Goal: Check status: Check status

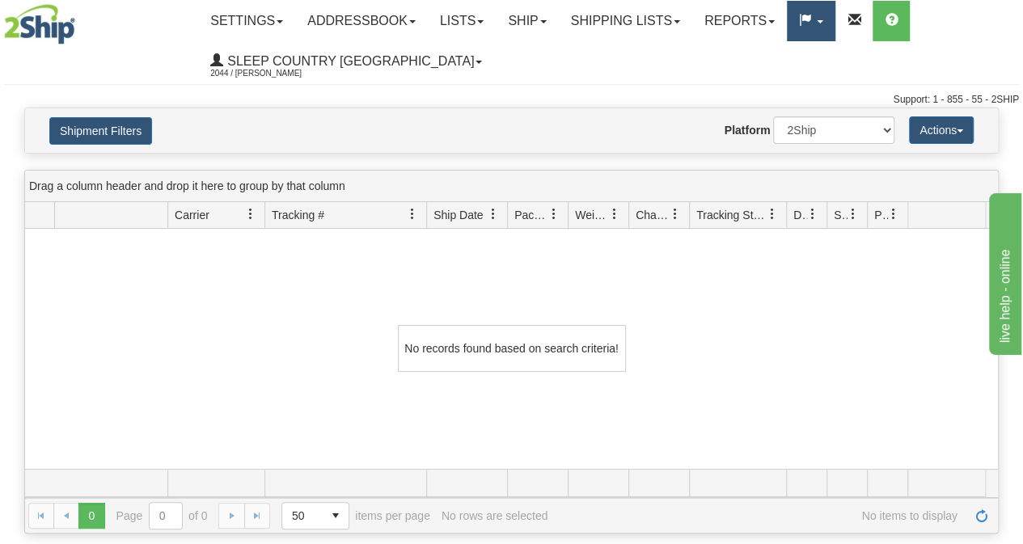
click at [835, 28] on link at bounding box center [811, 21] width 49 height 40
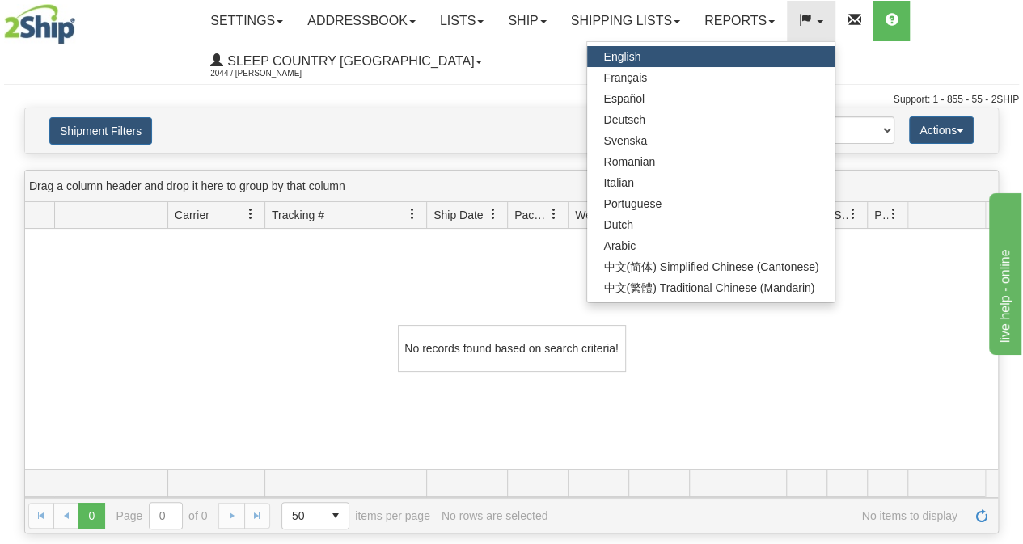
click at [487, 76] on ul "Settings Shipping Preferences Fields Preferences New Addressbook Recipients Sen…" at bounding box center [608, 41] width 820 height 81
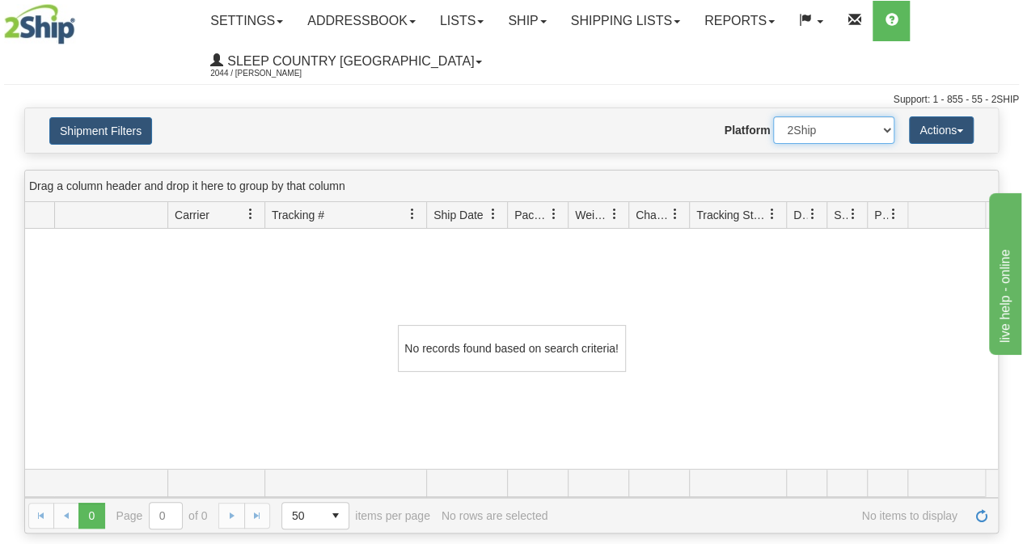
click at [881, 125] on select "2Ship Imported" at bounding box center [833, 129] width 121 height 27
click at [921, 128] on button "Actions" at bounding box center [941, 129] width 65 height 27
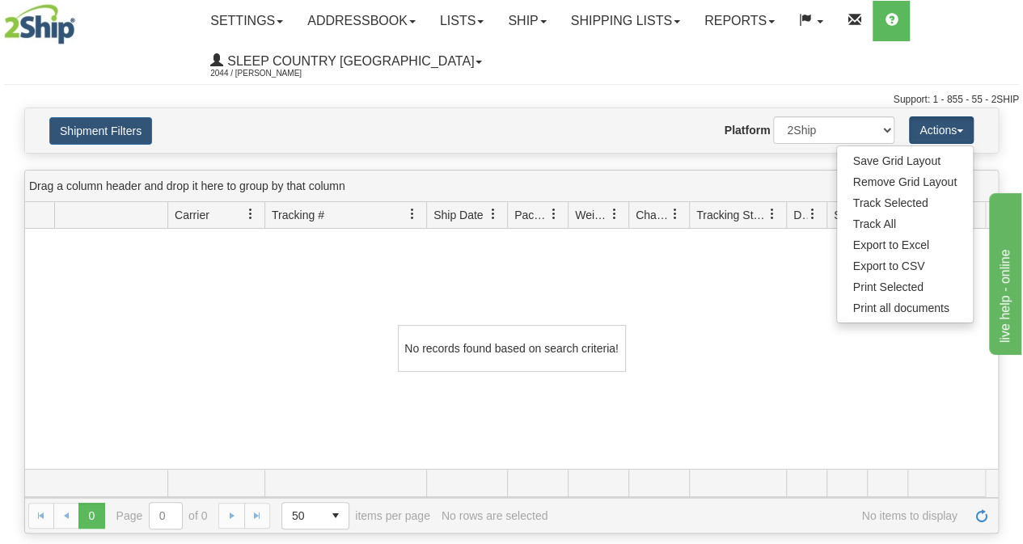
click at [817, 55] on ul "Settings Shipping Preferences Fields Preferences New Addressbook Recipients Sen…" at bounding box center [608, 41] width 820 height 81
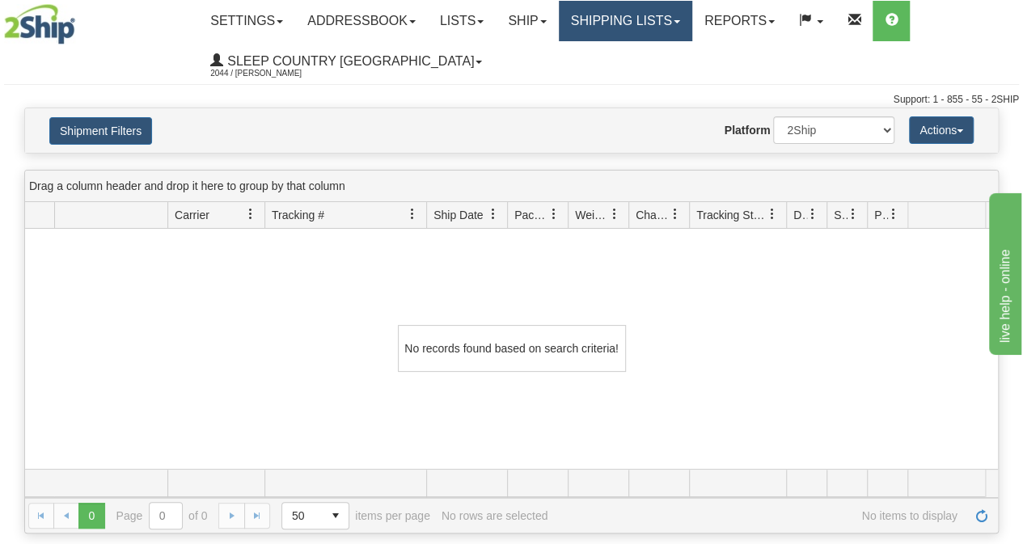
click at [643, 30] on link "Shipping lists" at bounding box center [625, 21] width 133 height 40
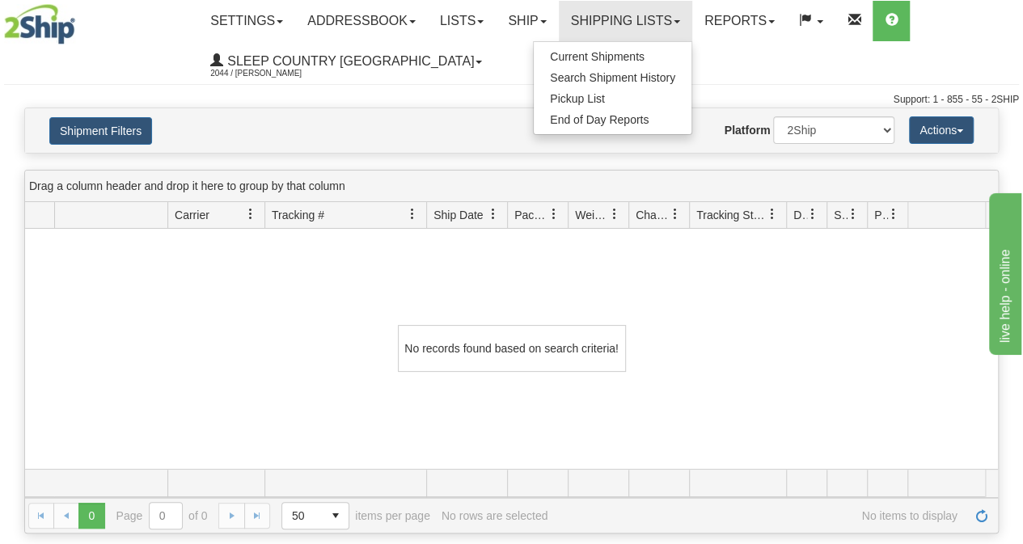
click at [765, 56] on ul "Settings Shipping Preferences Fields Preferences New Addressbook Recipients Sen…" at bounding box center [608, 41] width 820 height 81
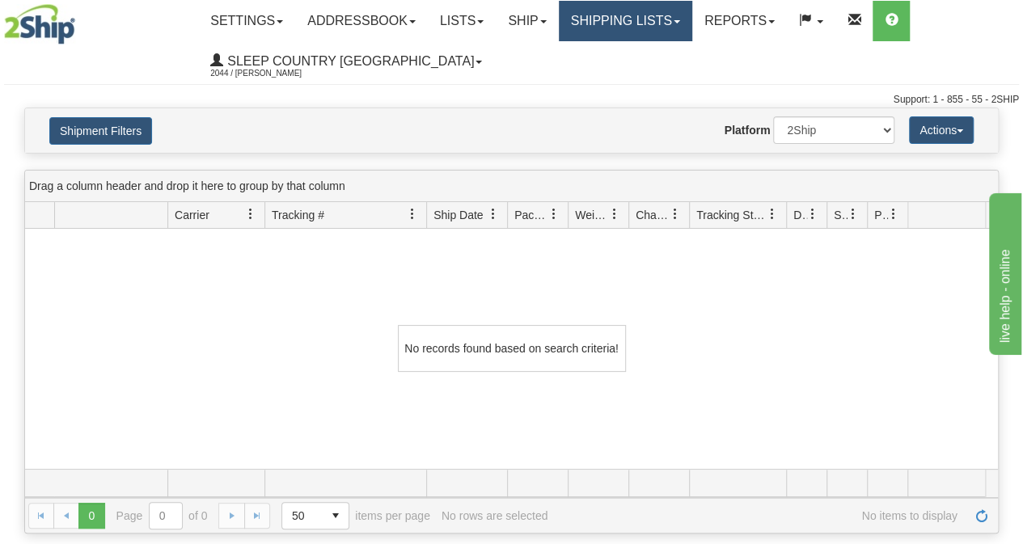
click at [663, 25] on link "Shipping lists" at bounding box center [625, 21] width 133 height 40
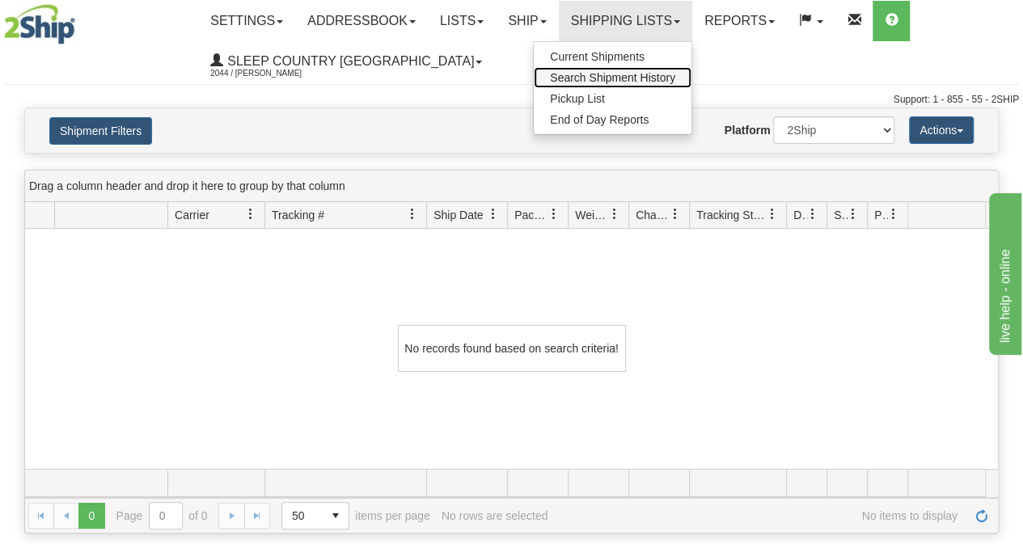
click at [636, 77] on span "Search Shipment History" at bounding box center [612, 77] width 125 height 13
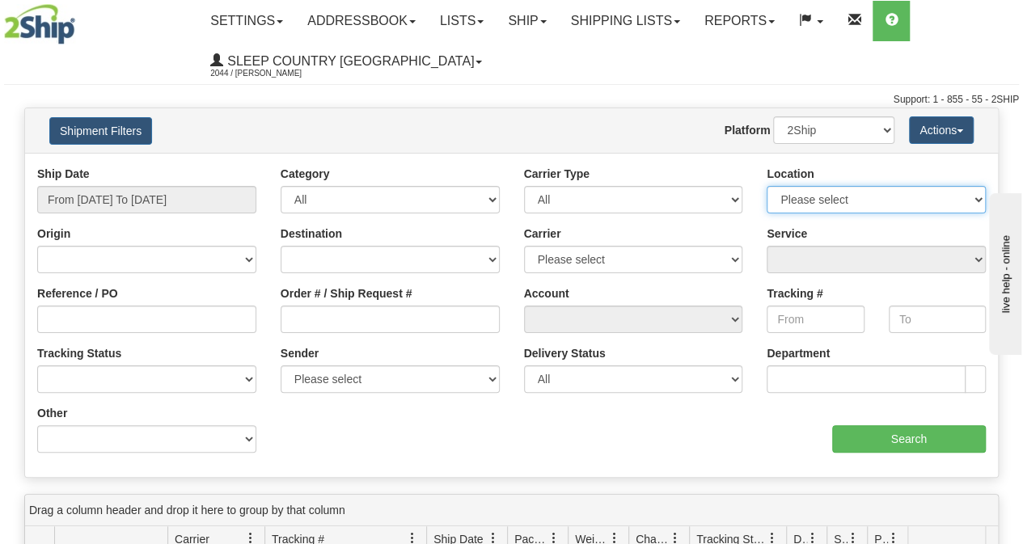
click at [797, 196] on select "Please select Old Toronto DC 921 922 93 94 97 390 915 916 98 902 95 96 90 91 92…" at bounding box center [876, 199] width 219 height 27
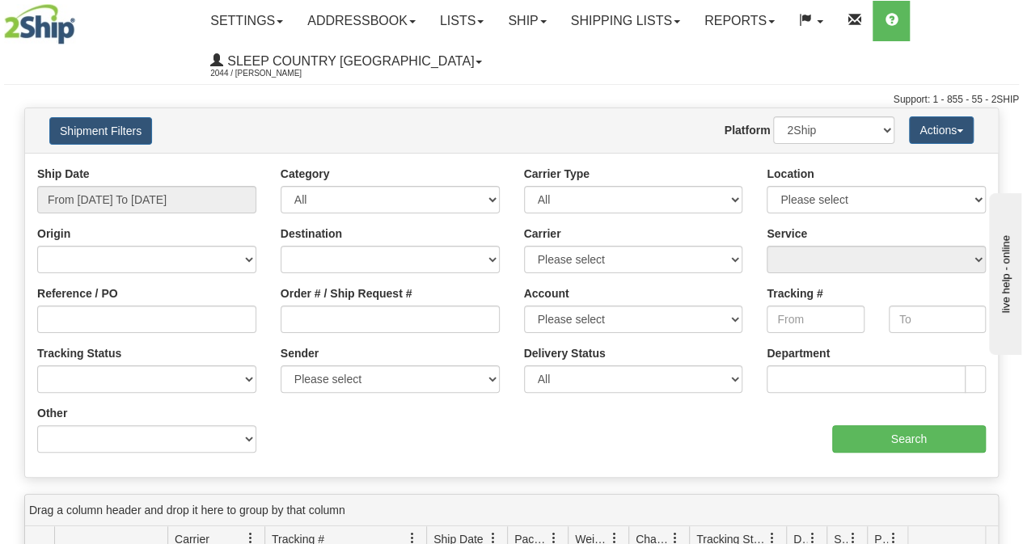
click at [565, 61] on ul "Settings Shipping Preferences Fields Preferences New Addressbook Recipients Sen…" at bounding box center [608, 41] width 820 height 81
click at [61, 321] on input "Reference / PO" at bounding box center [146, 319] width 219 height 27
paste input "9000I100976"
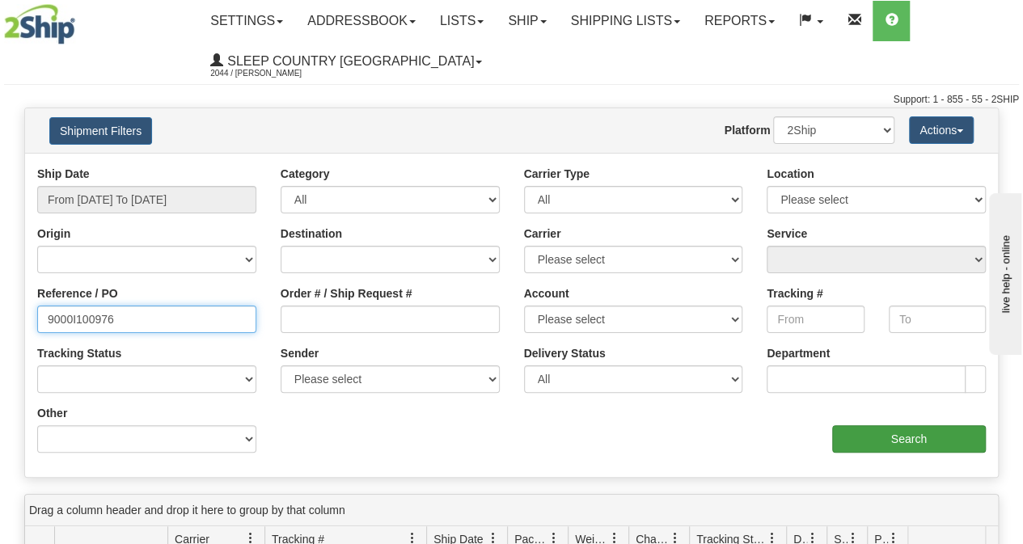
type input "9000I100976"
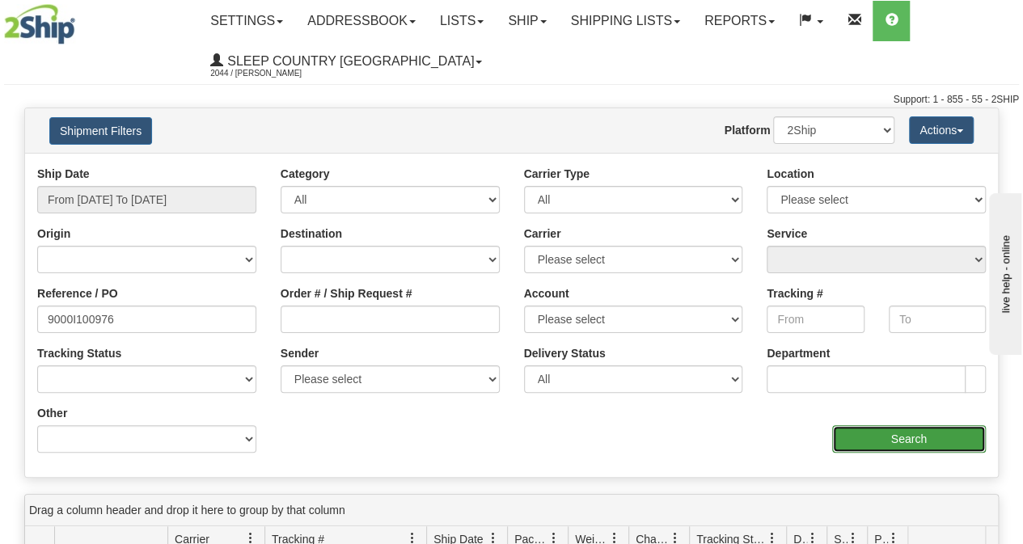
click at [881, 444] on input "Search" at bounding box center [909, 438] width 154 height 27
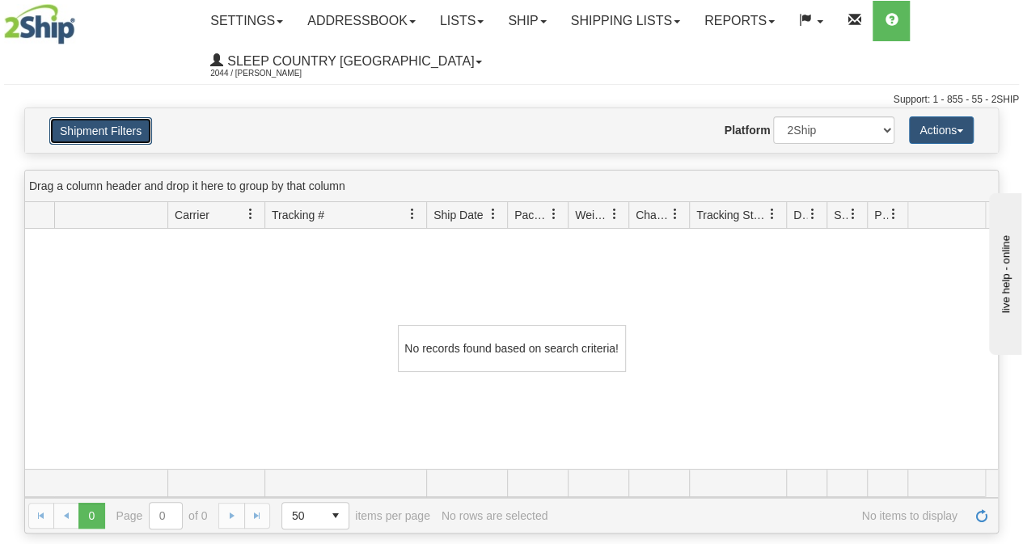
click at [114, 131] on button "Shipment Filters" at bounding box center [100, 130] width 103 height 27
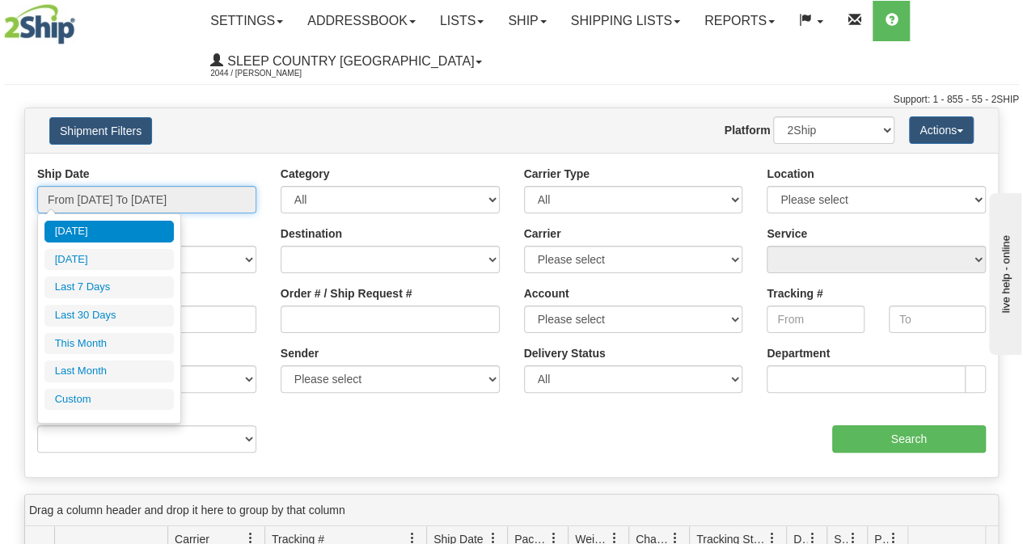
click at [103, 204] on input "From 09/23/2025 To 09/24/2025" at bounding box center [146, 199] width 219 height 27
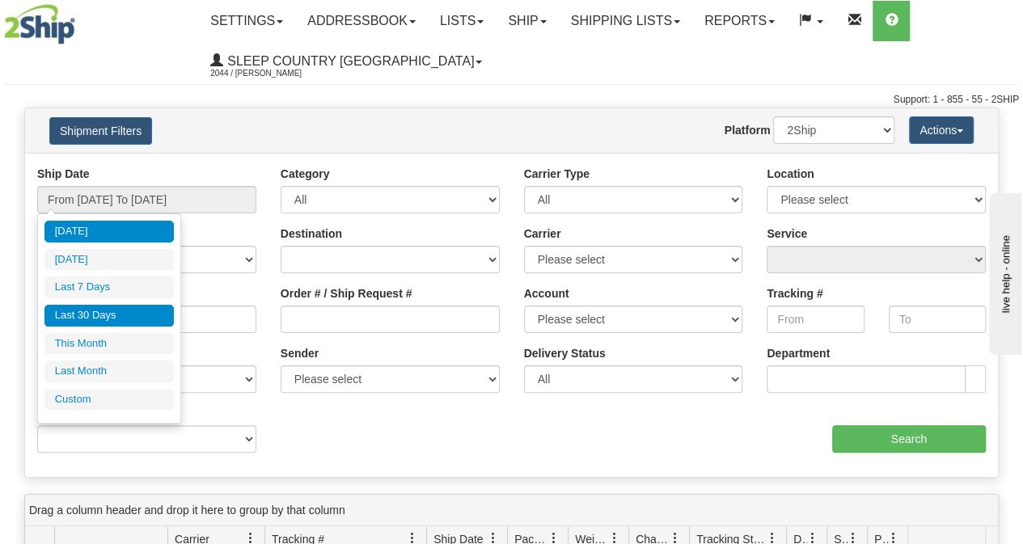
click at [98, 311] on li "Last 30 Days" at bounding box center [108, 316] width 129 height 22
type input "From [DATE] To [DATE]"
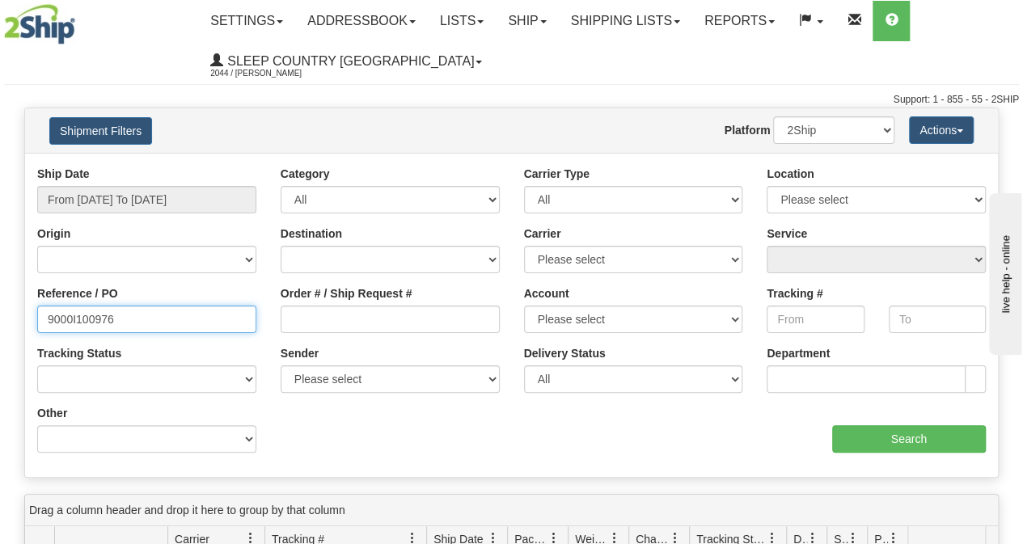
click at [125, 323] on input "9000I100976" at bounding box center [146, 319] width 219 height 27
type input "9"
paste input "9000I100976"
type input "9000I100976"
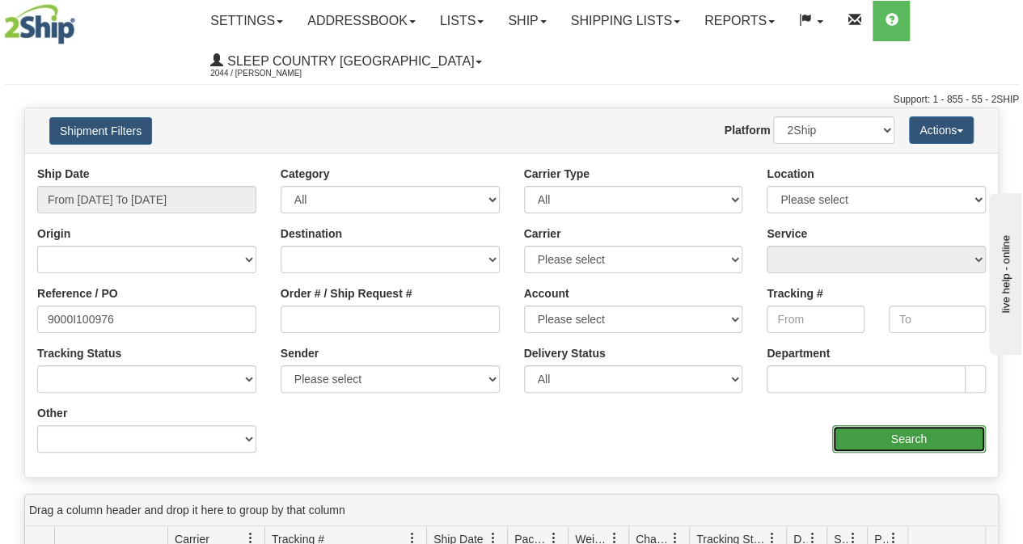
click at [883, 448] on input "Search" at bounding box center [909, 438] width 154 height 27
